Goal: Complete application form

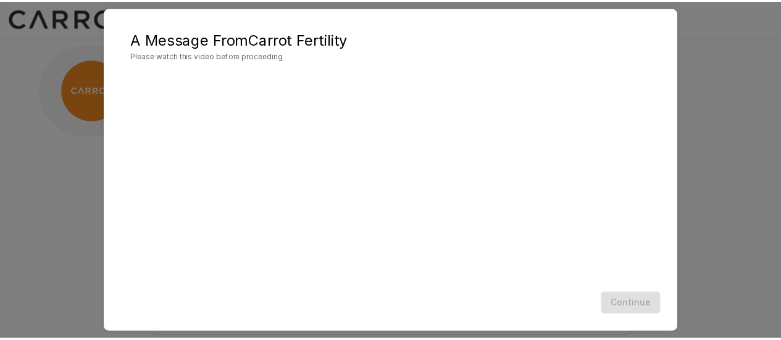
scroll to position [86, 0]
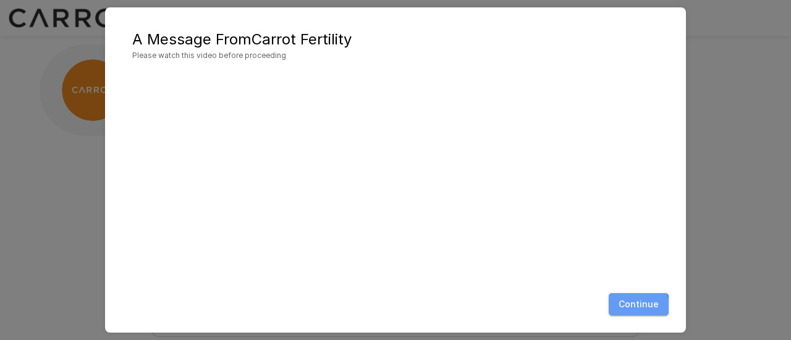
click at [636, 306] on button "Continue" at bounding box center [638, 304] width 60 height 23
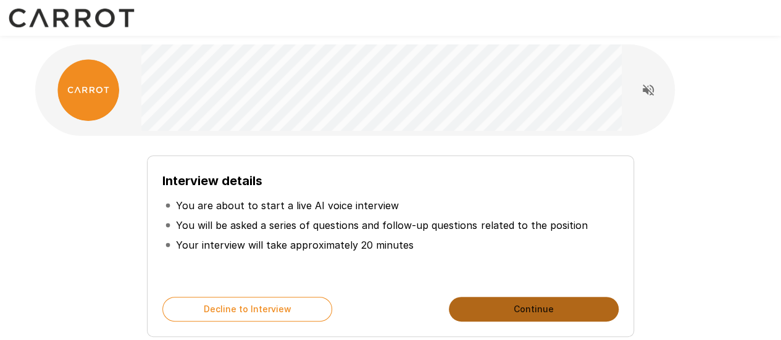
click at [541, 308] on button "Continue" at bounding box center [534, 309] width 170 height 25
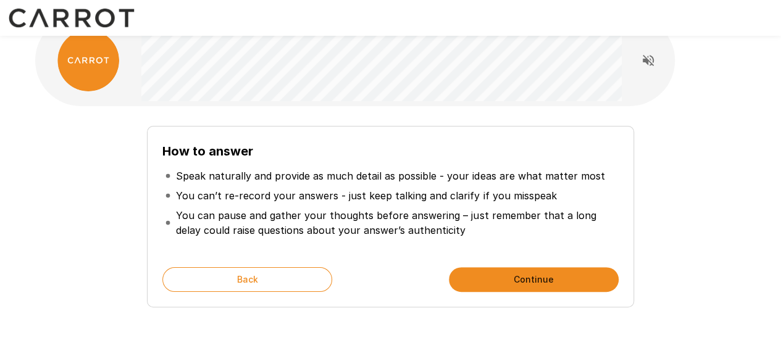
scroll to position [30, 0]
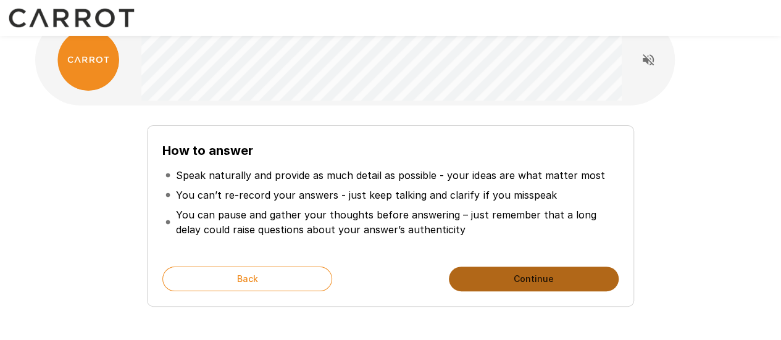
click at [526, 271] on button "Continue" at bounding box center [534, 279] width 170 height 25
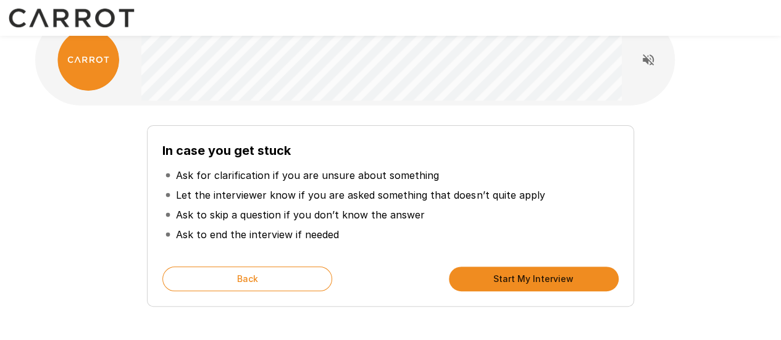
click at [526, 271] on button "Start My Interview" at bounding box center [534, 279] width 170 height 25
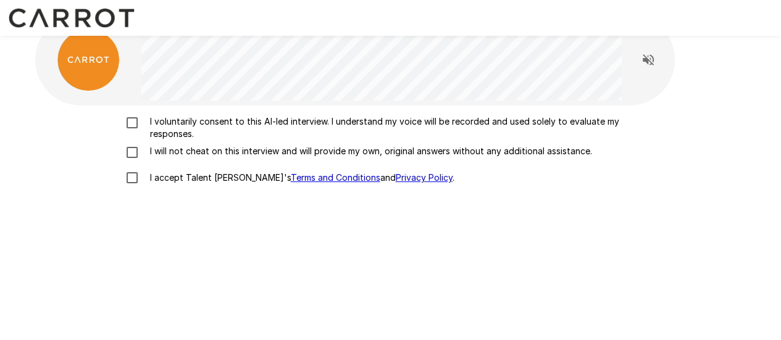
click at [189, 124] on p "I voluntarily consent to this AI-led interview. I understand my voice will be r…" at bounding box center [404, 128] width 518 height 25
click at [169, 154] on p "I will not cheat on this interview and will provide my own, original answers wi…" at bounding box center [368, 151] width 447 height 12
click at [158, 179] on p "I accept Talent Llama's Terms and Conditions and Privacy Policy ." at bounding box center [299, 178] width 309 height 12
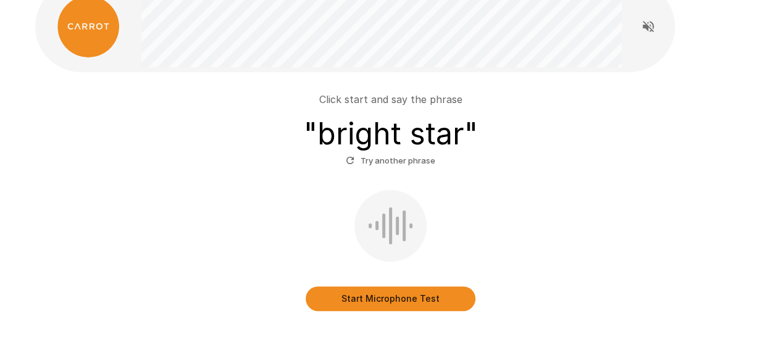
scroll to position [65, 0]
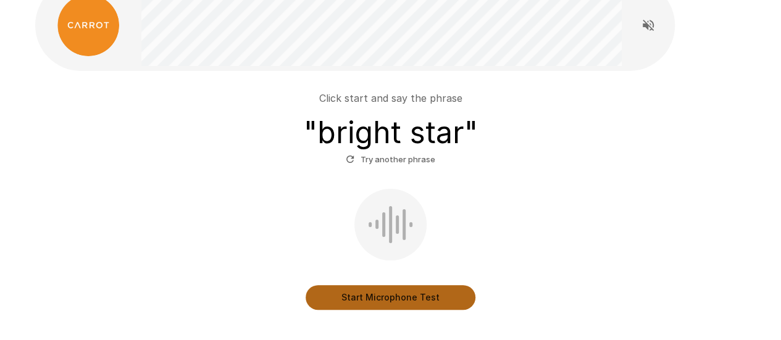
click at [357, 289] on button "Start Microphone Test" at bounding box center [391, 297] width 170 height 25
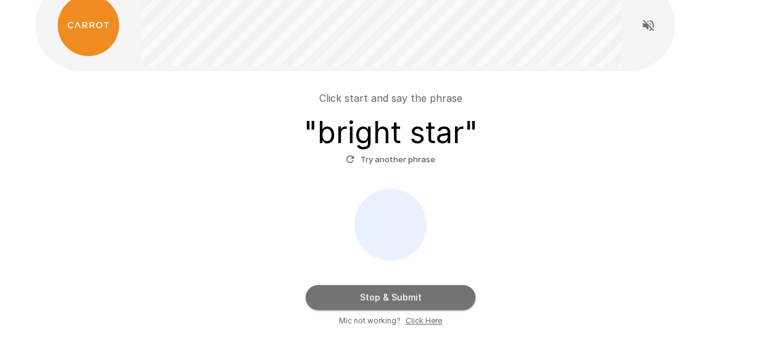
click at [369, 295] on button "Stop & Submit" at bounding box center [391, 297] width 170 height 25
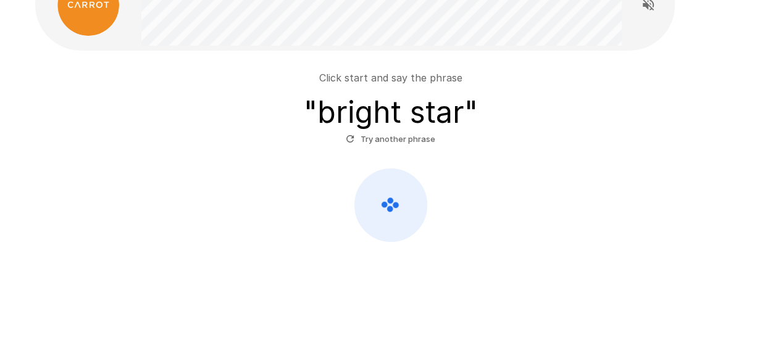
scroll to position [90, 0]
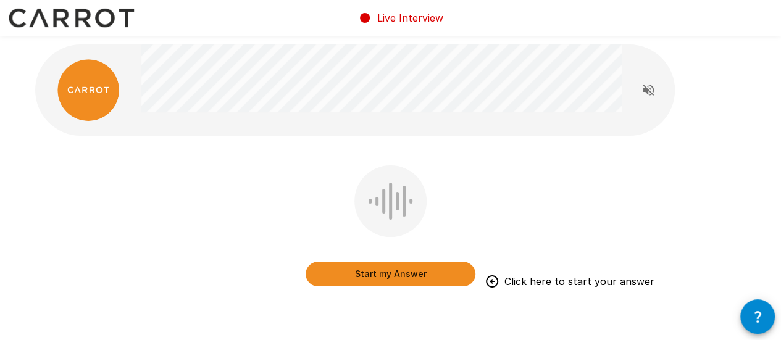
click at [746, 316] on button "button" at bounding box center [758, 317] width 35 height 35
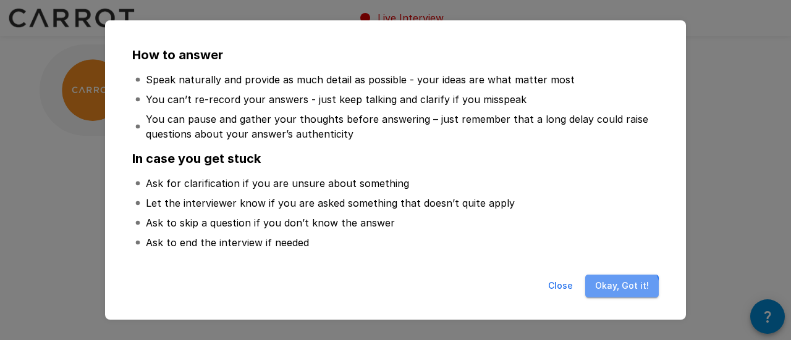
click at [623, 291] on button "Okay, Got it!" at bounding box center [622, 286] width 74 height 23
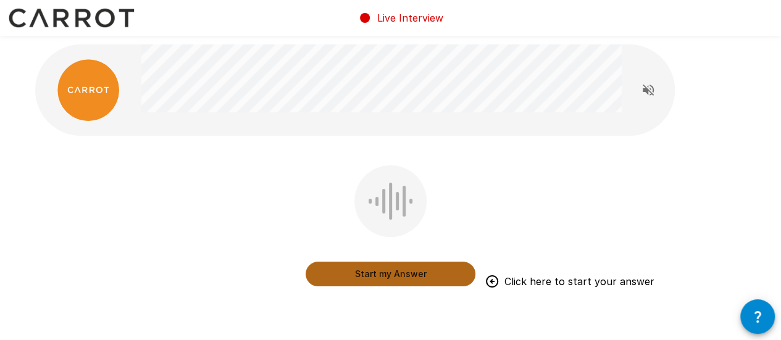
click at [432, 273] on button "Start my Answer" at bounding box center [391, 274] width 170 height 25
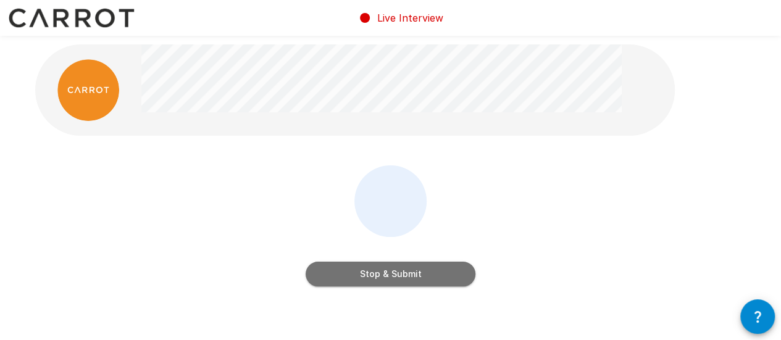
click at [432, 273] on button "Stop & Submit" at bounding box center [391, 274] width 170 height 25
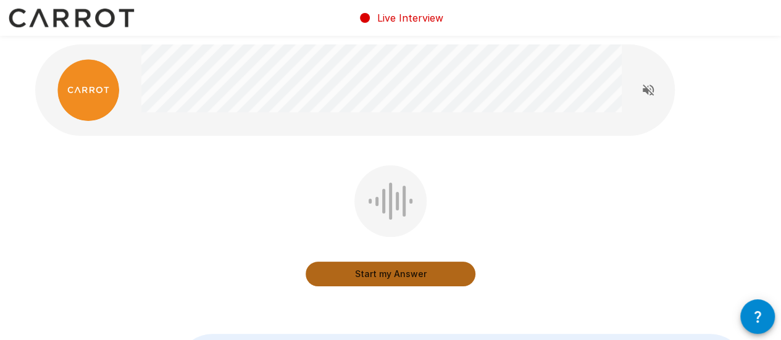
click at [411, 270] on button "Start my Answer" at bounding box center [391, 274] width 170 height 25
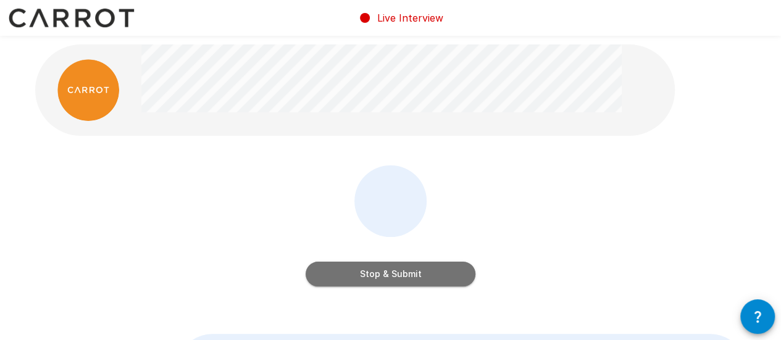
click at [411, 270] on button "Stop & Submit" at bounding box center [391, 274] width 170 height 25
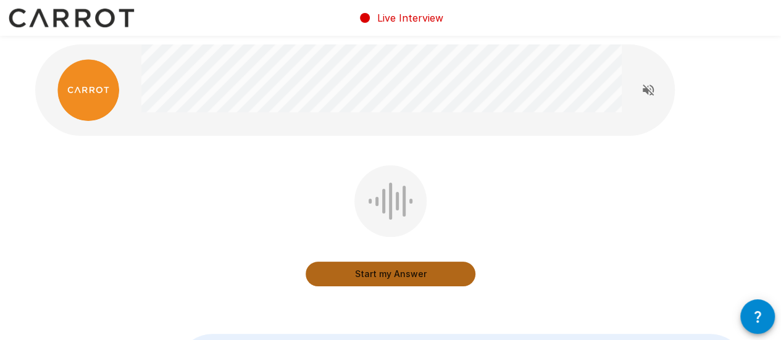
click at [414, 269] on button "Start my Answer" at bounding box center [391, 274] width 170 height 25
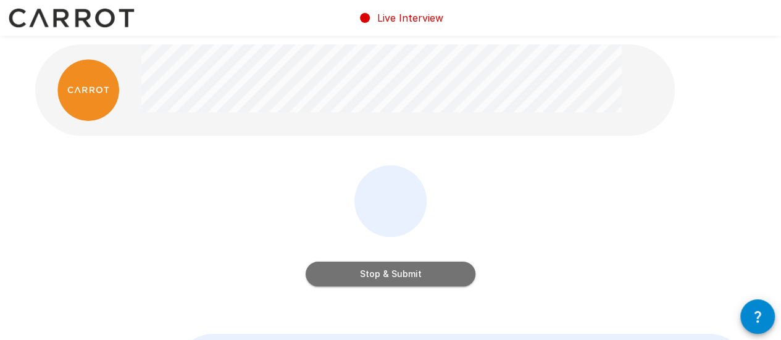
click at [414, 269] on button "Stop & Submit" at bounding box center [391, 274] width 170 height 25
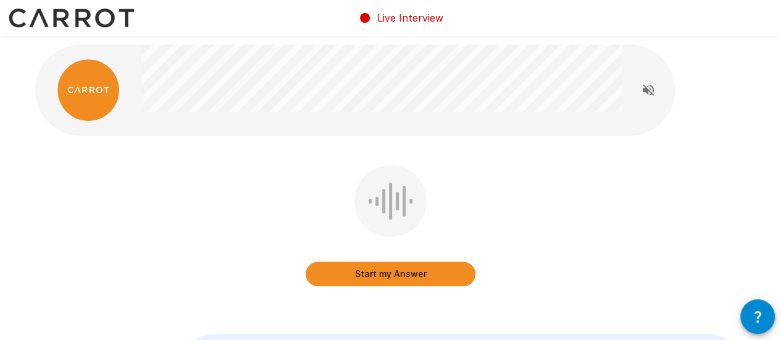
click at [424, 271] on button "Start my Answer" at bounding box center [391, 274] width 170 height 25
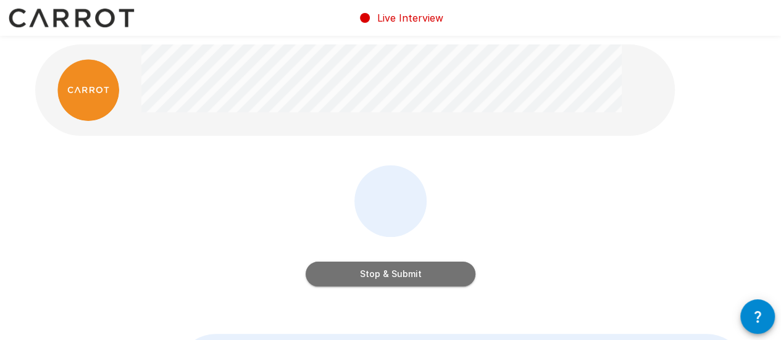
click at [424, 271] on button "Stop & Submit" at bounding box center [391, 274] width 170 height 25
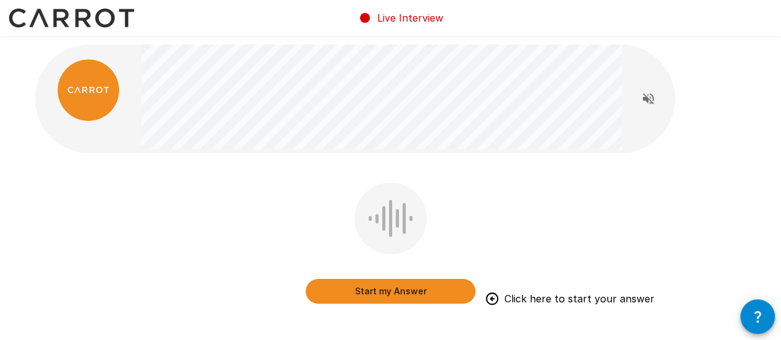
click at [392, 285] on button "Start my Answer" at bounding box center [391, 291] width 170 height 25
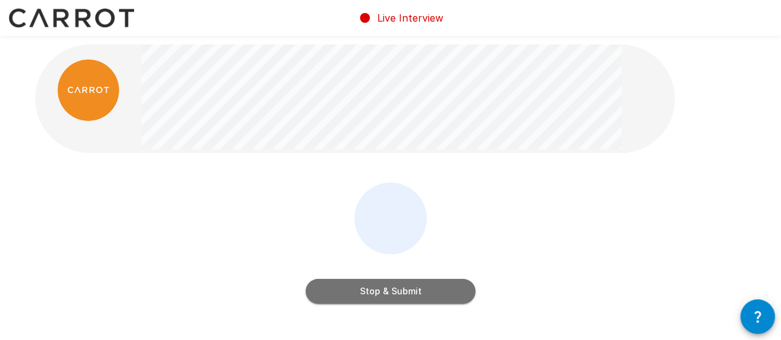
click at [405, 296] on button "Stop & Submit" at bounding box center [391, 291] width 170 height 25
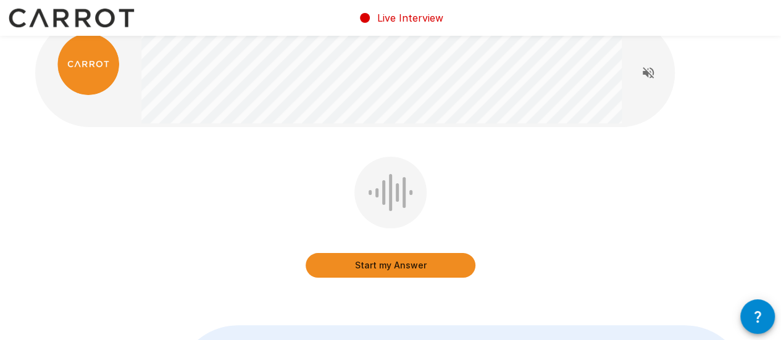
scroll to position [5, 0]
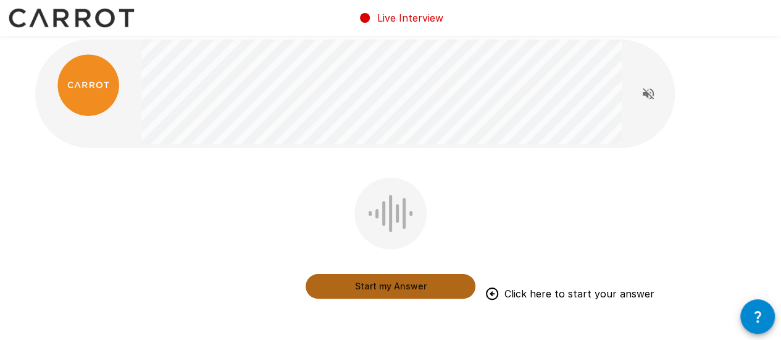
click at [403, 280] on button "Start my Answer" at bounding box center [391, 286] width 170 height 25
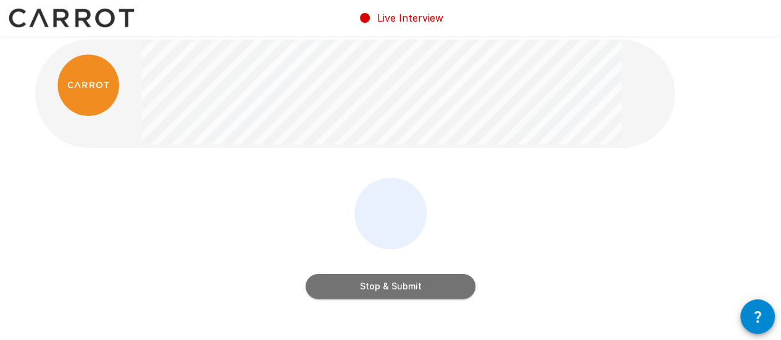
click at [410, 292] on button "Stop & Submit" at bounding box center [391, 286] width 170 height 25
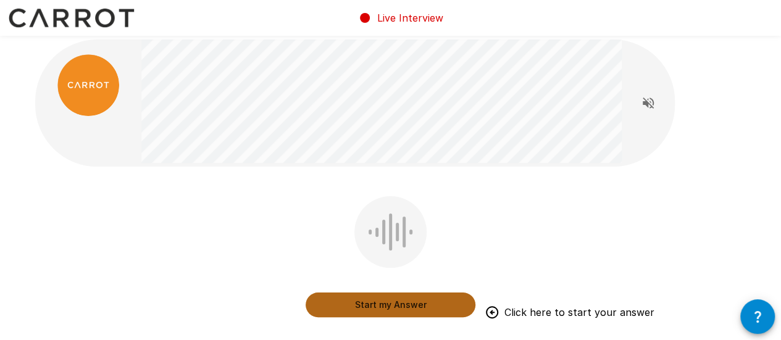
click at [392, 305] on button "Start my Answer" at bounding box center [391, 305] width 170 height 25
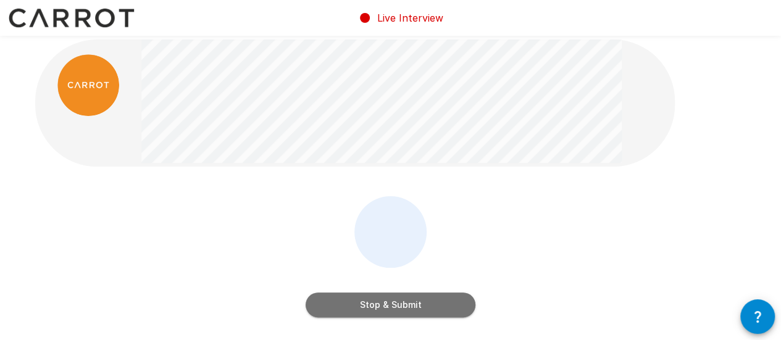
click at [427, 300] on button "Stop & Submit" at bounding box center [391, 305] width 170 height 25
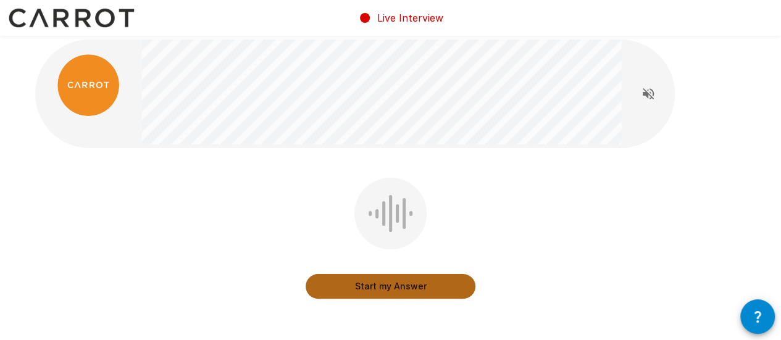
click at [416, 280] on button "Start my Answer" at bounding box center [391, 286] width 170 height 25
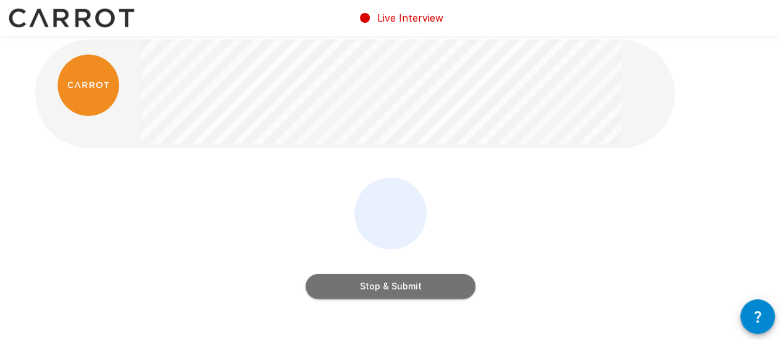
click at [424, 282] on button "Stop & Submit" at bounding box center [391, 286] width 170 height 25
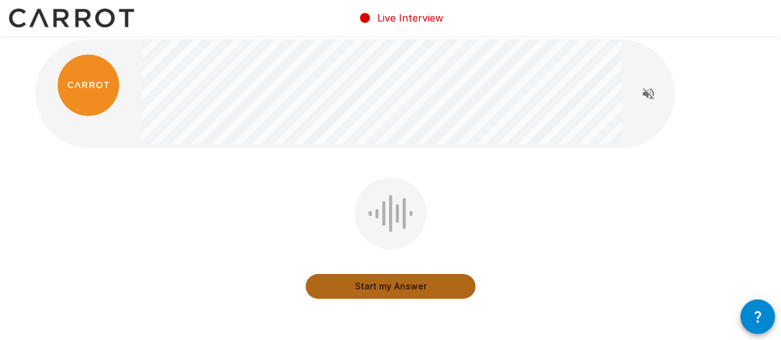
click at [399, 279] on button "Start my Answer" at bounding box center [391, 286] width 170 height 25
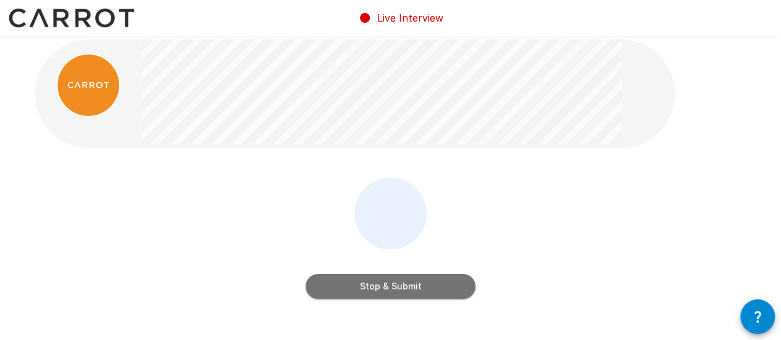
click at [403, 284] on button "Stop & Submit" at bounding box center [391, 286] width 170 height 25
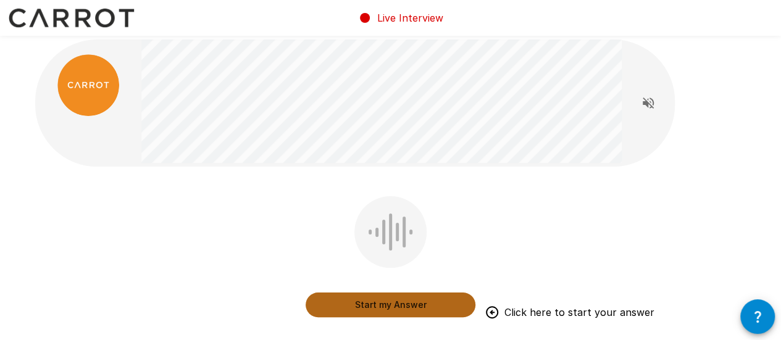
click at [447, 301] on button "Start my Answer" at bounding box center [391, 305] width 170 height 25
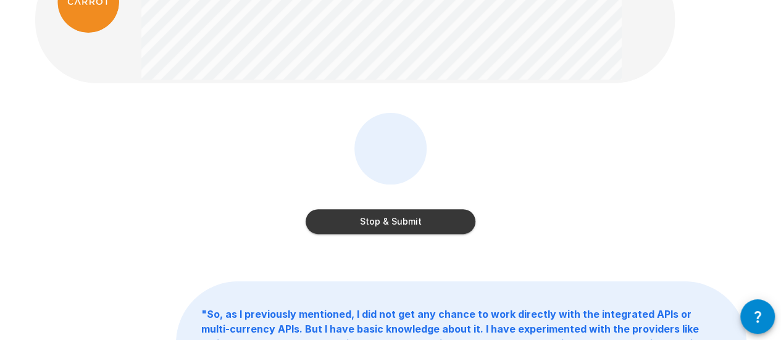
scroll to position [95, 0]
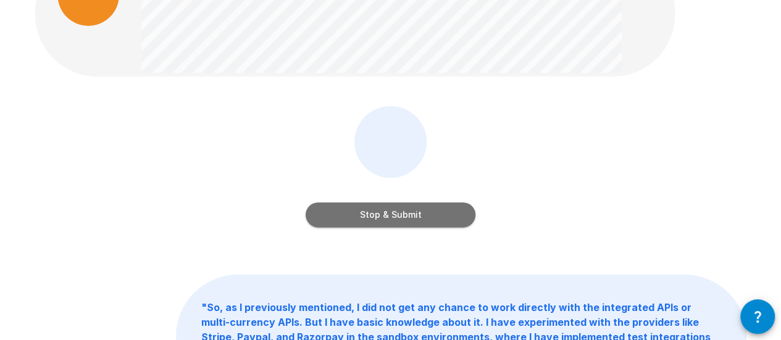
click at [461, 212] on button "Stop & Submit" at bounding box center [391, 215] width 170 height 25
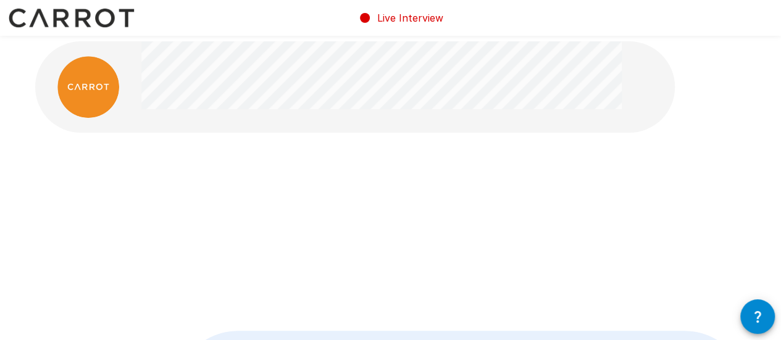
scroll to position [2, 0]
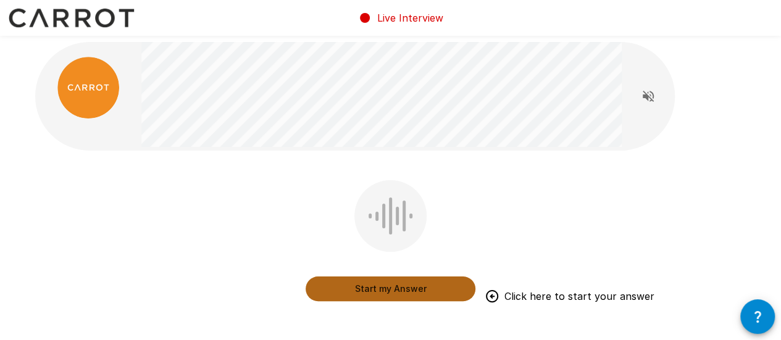
click at [394, 282] on button "Start my Answer" at bounding box center [391, 289] width 170 height 25
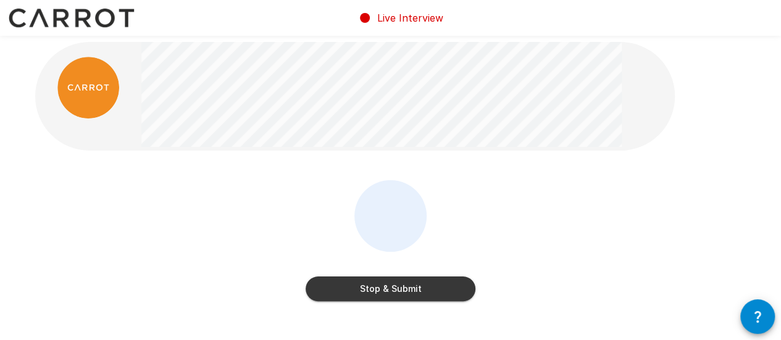
click at [405, 275] on div "Stop & Submit" at bounding box center [391, 276] width 170 height 49
click at [394, 284] on button "Stop & Submit" at bounding box center [391, 289] width 170 height 25
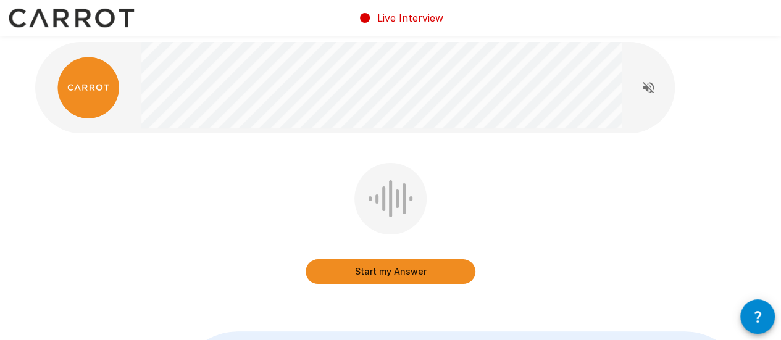
click at [542, 198] on div "Start my Answer" at bounding box center [391, 232] width 712 height 139
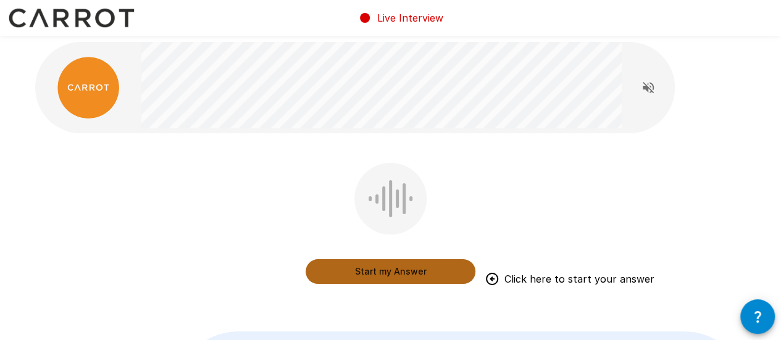
click at [400, 268] on button "Start my Answer" at bounding box center [391, 271] width 170 height 25
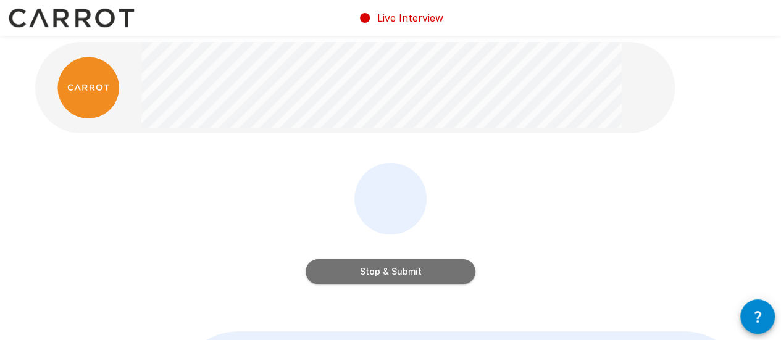
click at [435, 267] on button "Stop & Submit" at bounding box center [391, 271] width 170 height 25
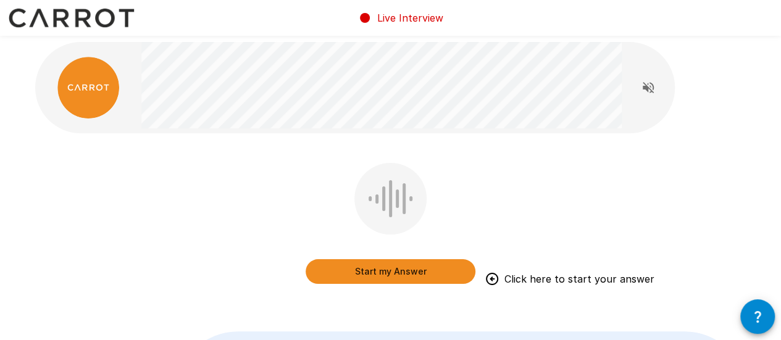
click at [421, 264] on button "Start my Answer" at bounding box center [391, 271] width 170 height 25
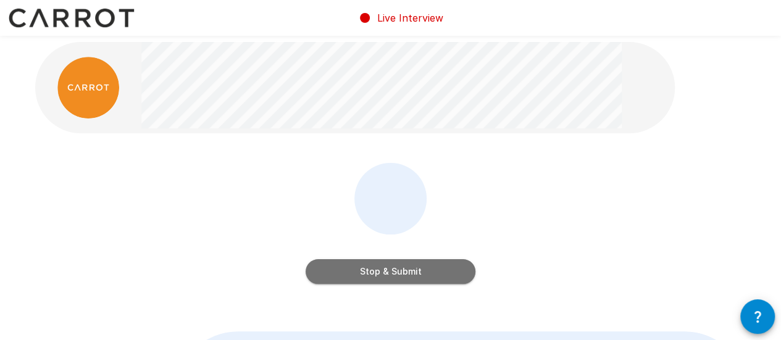
click at [395, 266] on button "Stop & Submit" at bounding box center [391, 271] width 170 height 25
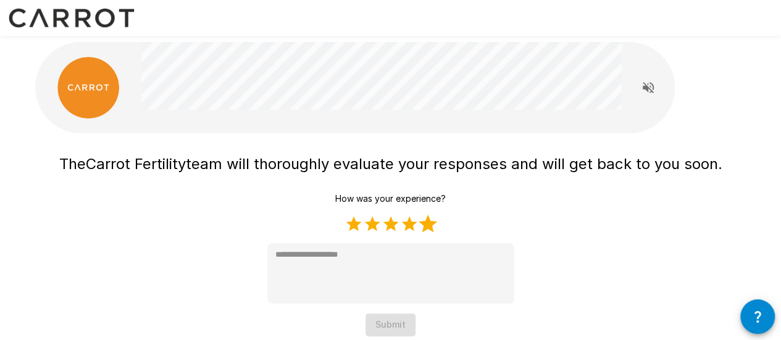
click at [426, 227] on label "5 Stars" at bounding box center [428, 224] width 19 height 19
type textarea "*"
click at [395, 322] on button "Submit" at bounding box center [391, 325] width 50 height 23
